Goal: Task Accomplishment & Management: Manage account settings

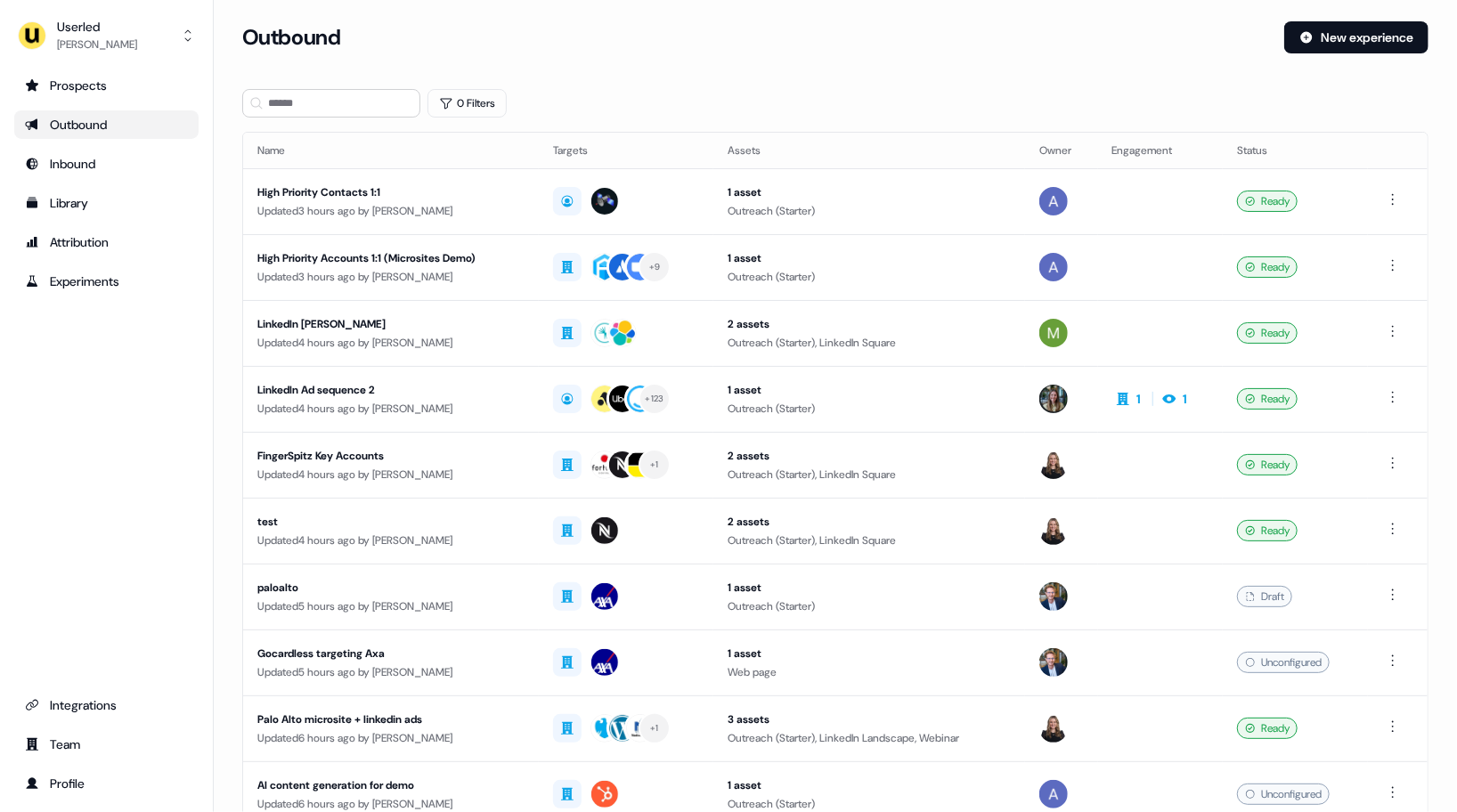
click at [696, 94] on div "0 Filters" at bounding box center [835, 104] width 1187 height 29
click at [625, 67] on div "Outbound New experience" at bounding box center [835, 48] width 1187 height 54
click at [97, 50] on div "[PERSON_NAME]" at bounding box center [97, 45] width 80 height 18
click at [99, 92] on div "Impersonate (Admin)" at bounding box center [106, 84] width 169 height 32
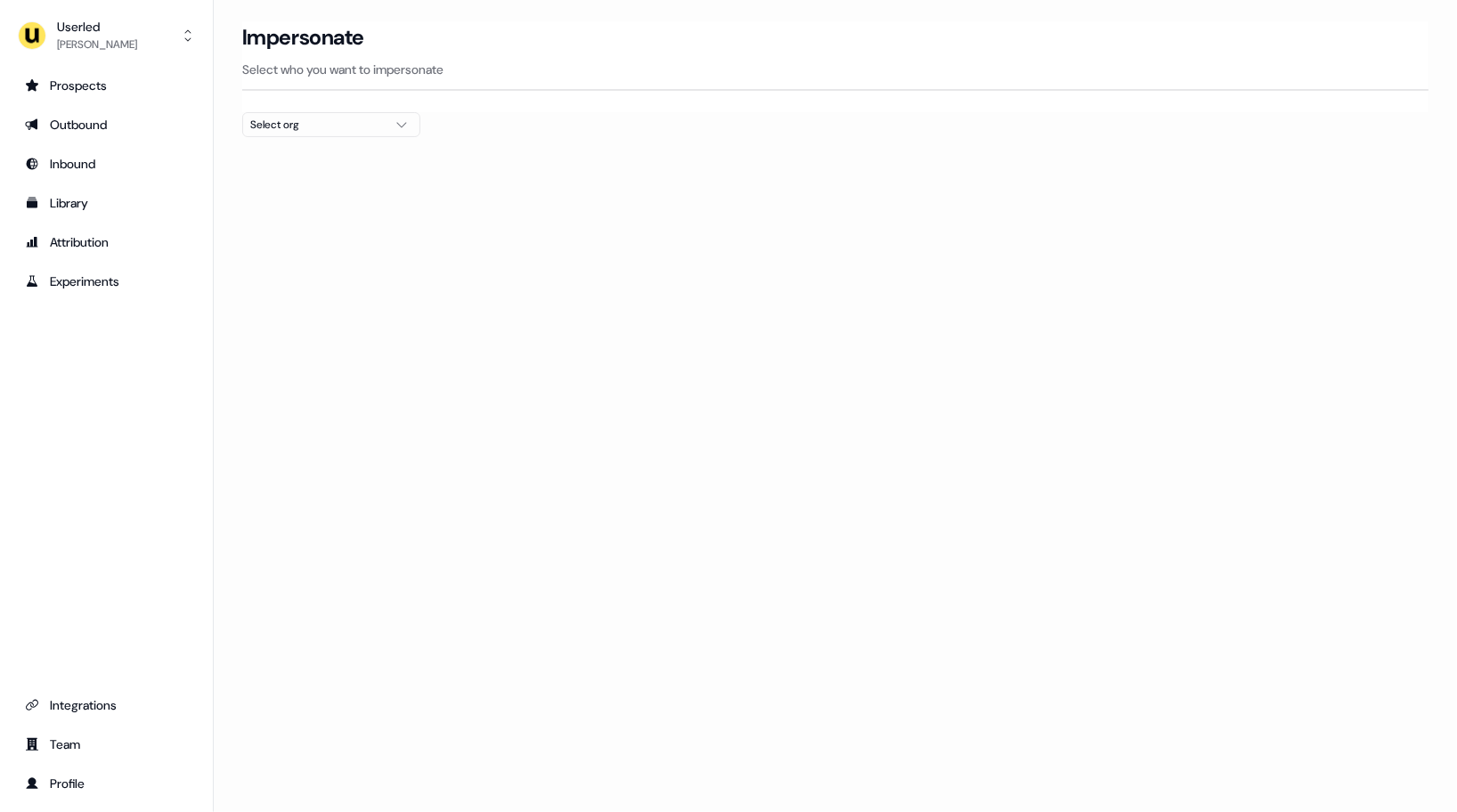
click at [331, 131] on div "Select org" at bounding box center [317, 124] width 133 height 18
